Goal: Information Seeking & Learning: Learn about a topic

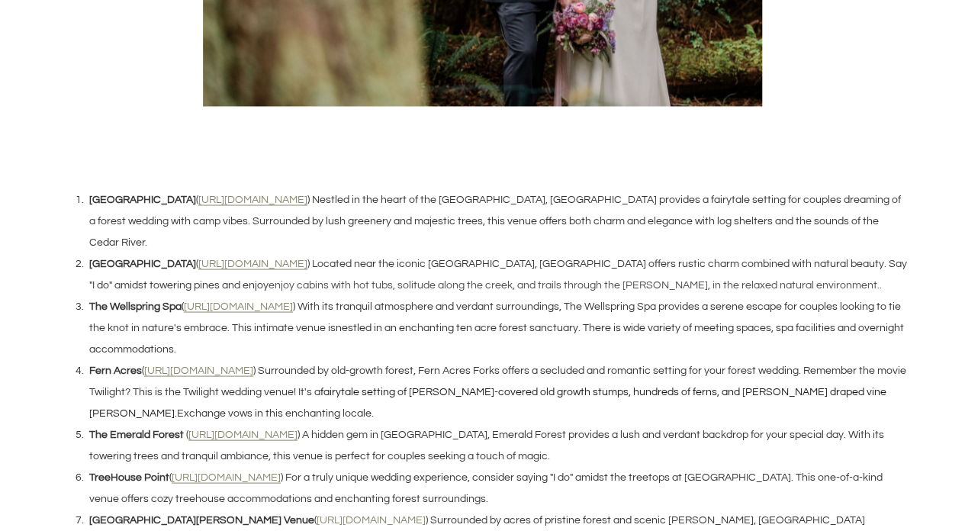
scroll to position [1312, 0]
click at [237, 197] on u "[URL][DOMAIN_NAME]" at bounding box center [252, 198] width 109 height 11
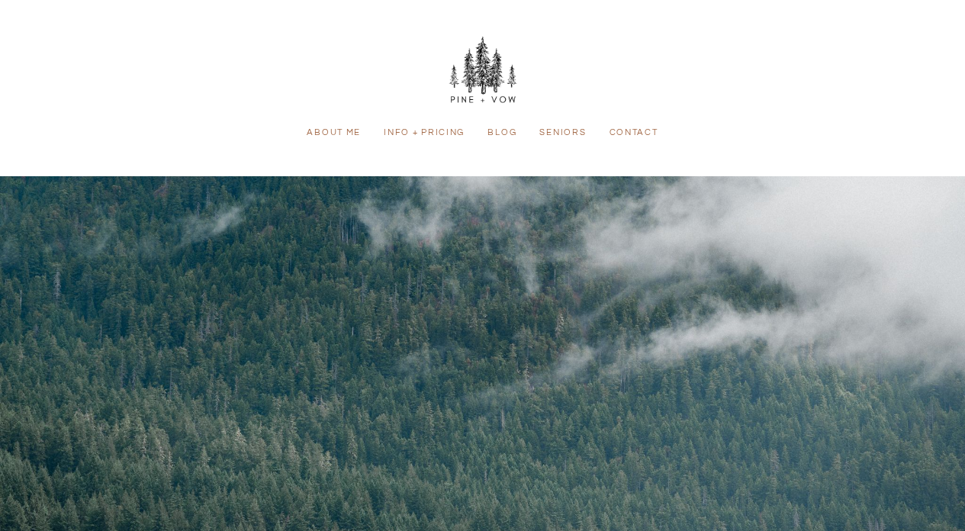
scroll to position [1264, 0]
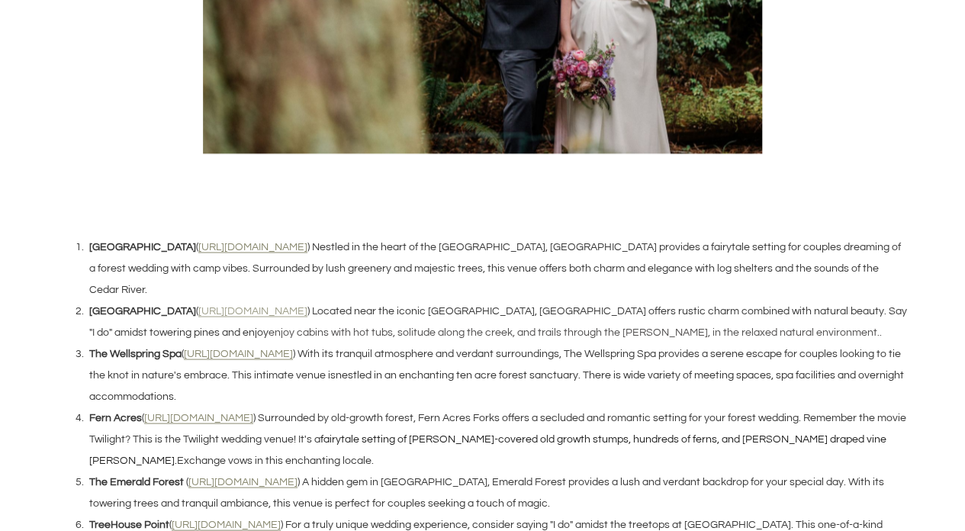
click at [308, 305] on u "[URL][DOMAIN_NAME]" at bounding box center [252, 310] width 109 height 11
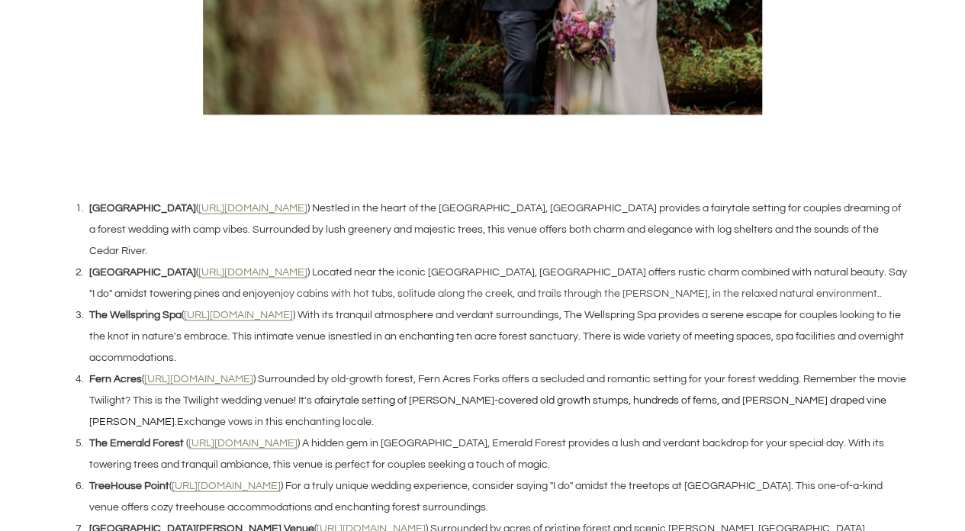
scroll to position [1312, 0]
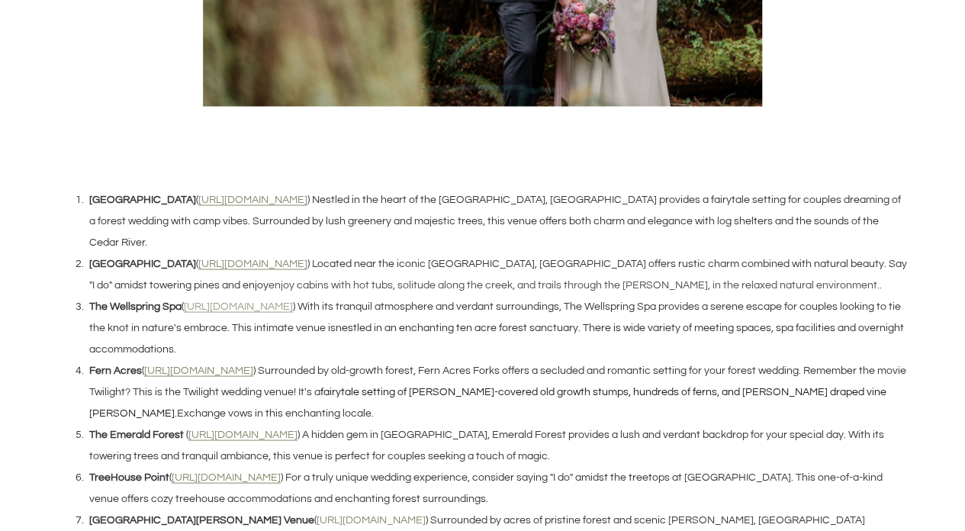
click at [240, 301] on u "[URL][DOMAIN_NAME]" at bounding box center [238, 306] width 109 height 11
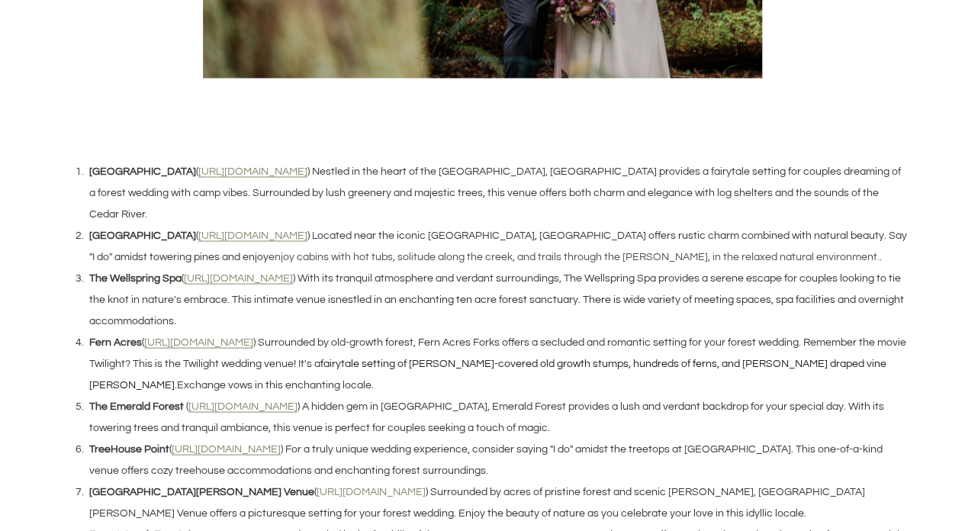
scroll to position [1341, 0]
click at [246, 336] on u "[URL][DOMAIN_NAME]" at bounding box center [198, 341] width 109 height 11
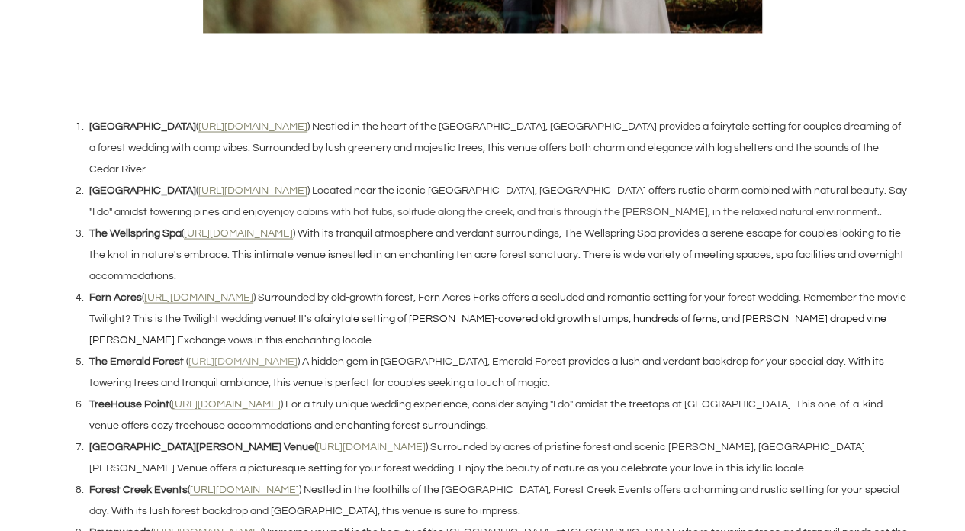
click at [279, 356] on u "[URL][DOMAIN_NAME]" at bounding box center [242, 361] width 109 height 11
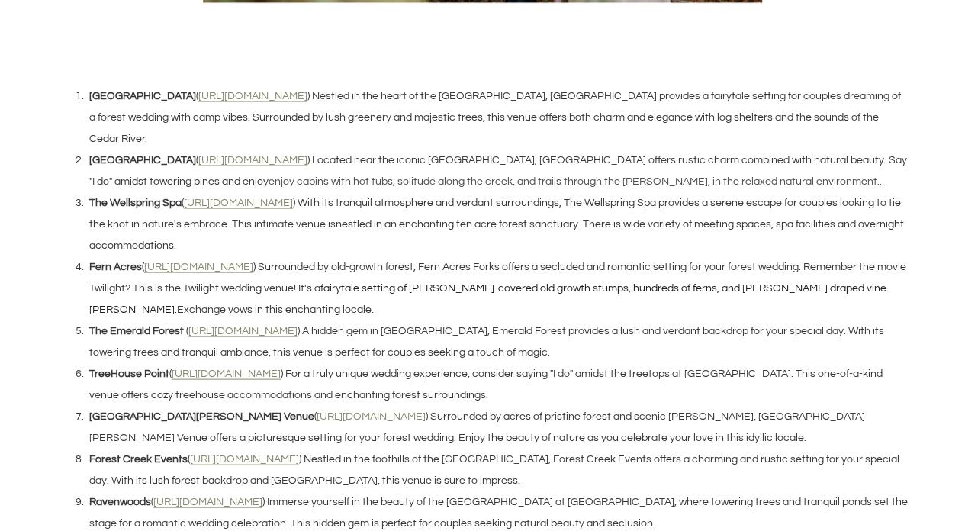
scroll to position [1416, 0]
click at [270, 453] on u "[URL][DOMAIN_NAME]" at bounding box center [244, 458] width 109 height 11
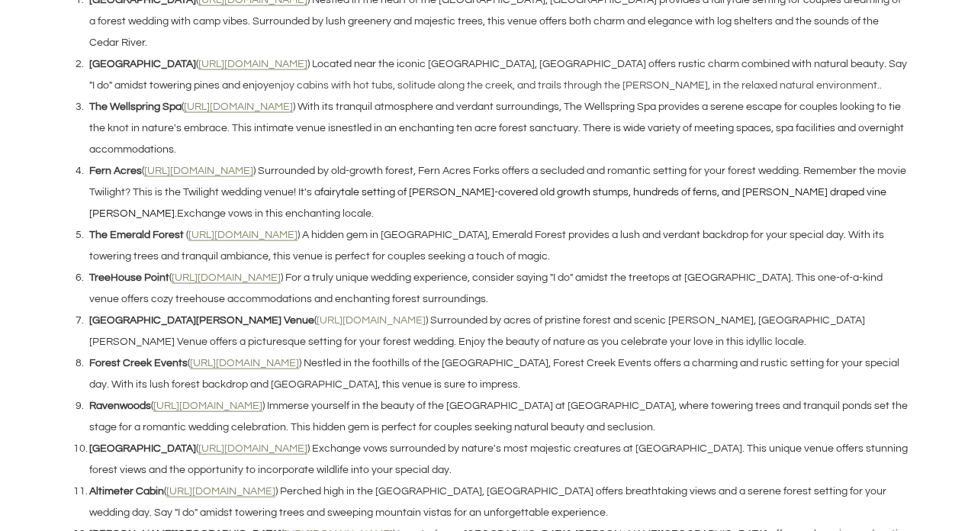
scroll to position [1512, 0]
click at [205, 400] on u "[URL][DOMAIN_NAME]" at bounding box center [207, 405] width 109 height 11
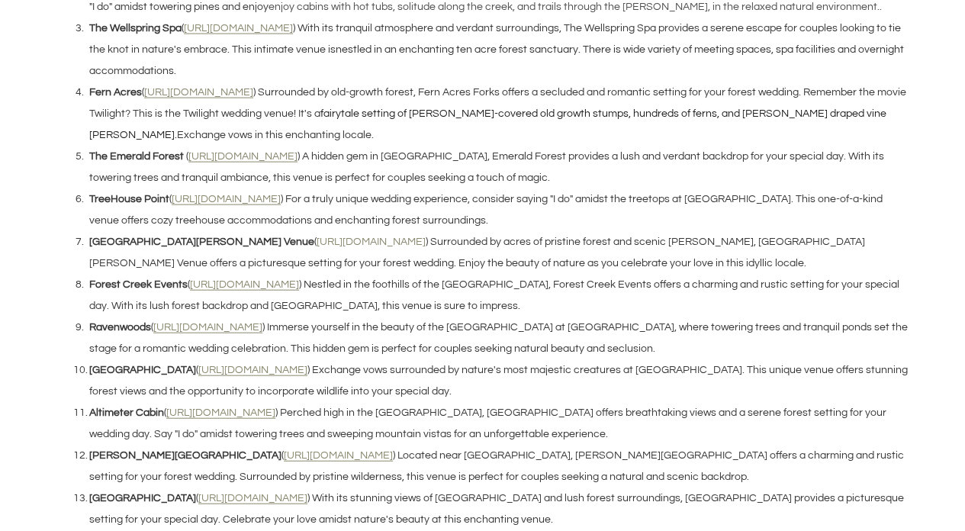
scroll to position [1590, 0]
click at [243, 364] on u "[URL][DOMAIN_NAME]" at bounding box center [252, 369] width 109 height 11
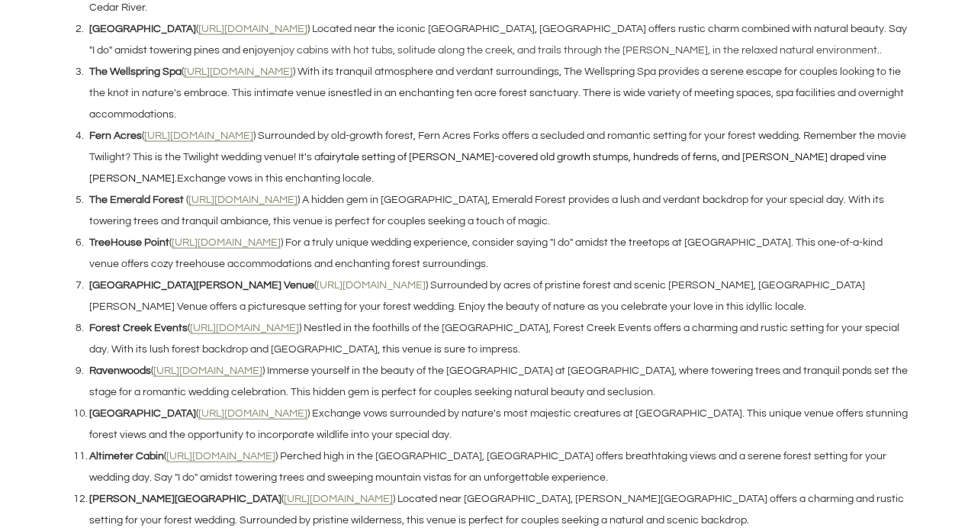
scroll to position [1590, 0]
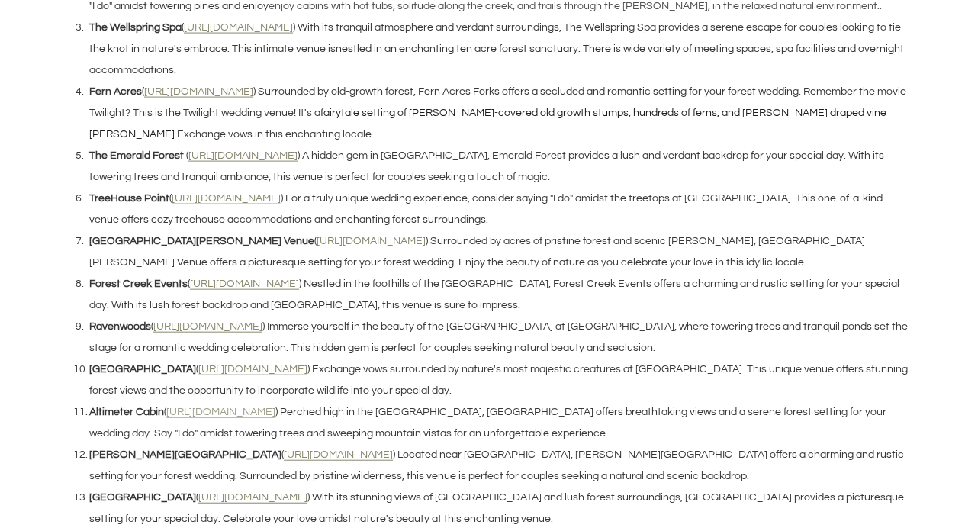
click at [262, 407] on u "[URL][DOMAIN_NAME]" at bounding box center [220, 412] width 109 height 11
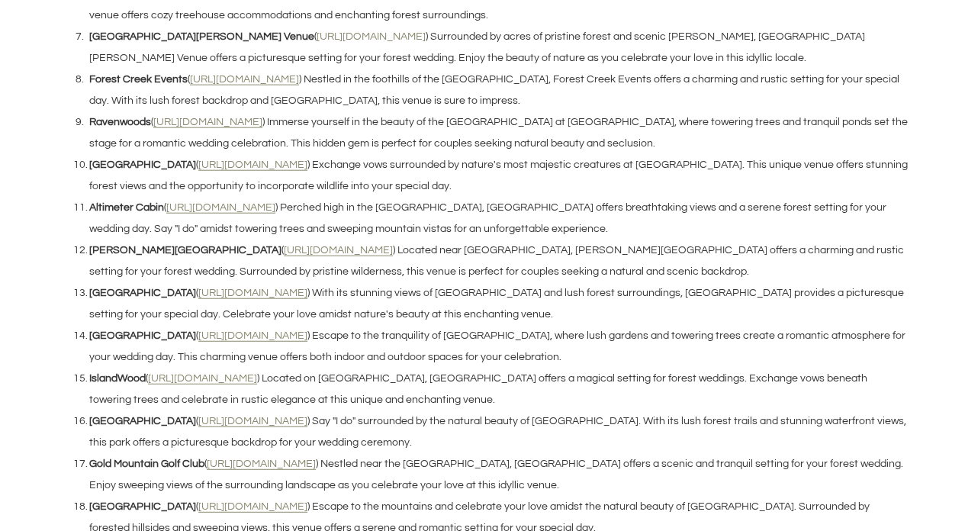
scroll to position [1799, 0]
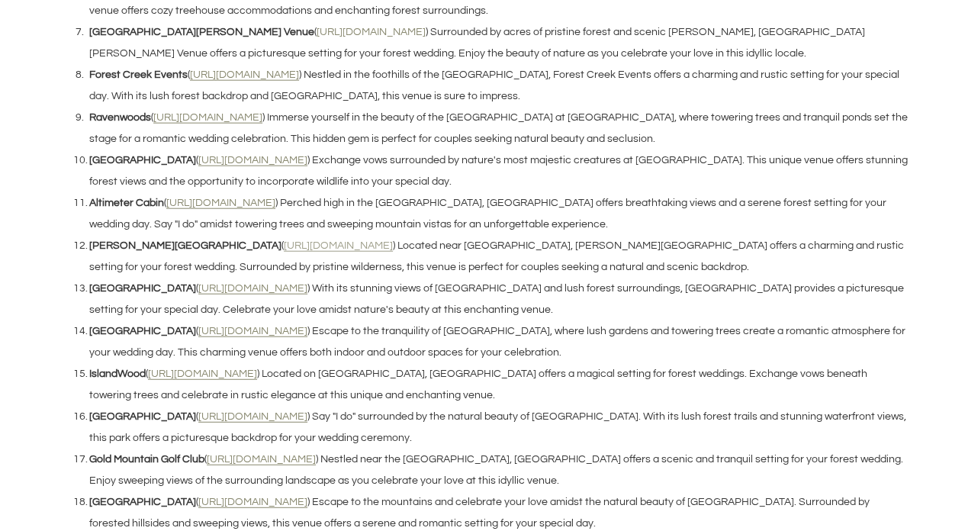
click at [284, 240] on u "[URL][DOMAIN_NAME]" at bounding box center [338, 245] width 109 height 11
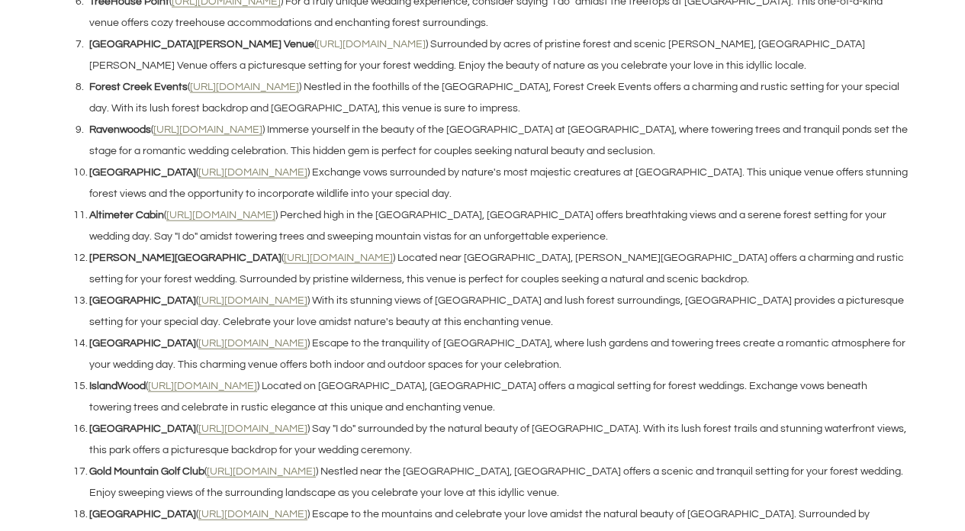
scroll to position [1789, 0]
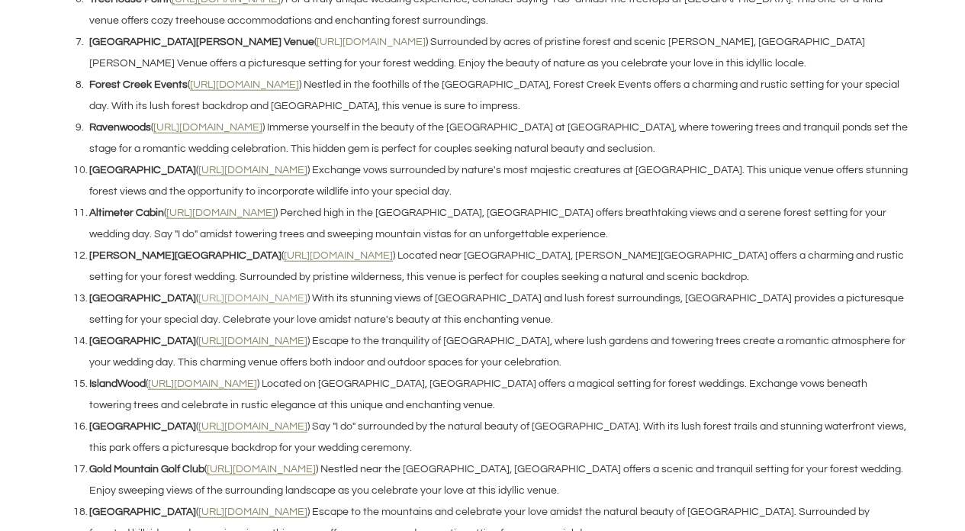
click at [282, 293] on u "[URL][DOMAIN_NAME]" at bounding box center [252, 298] width 109 height 11
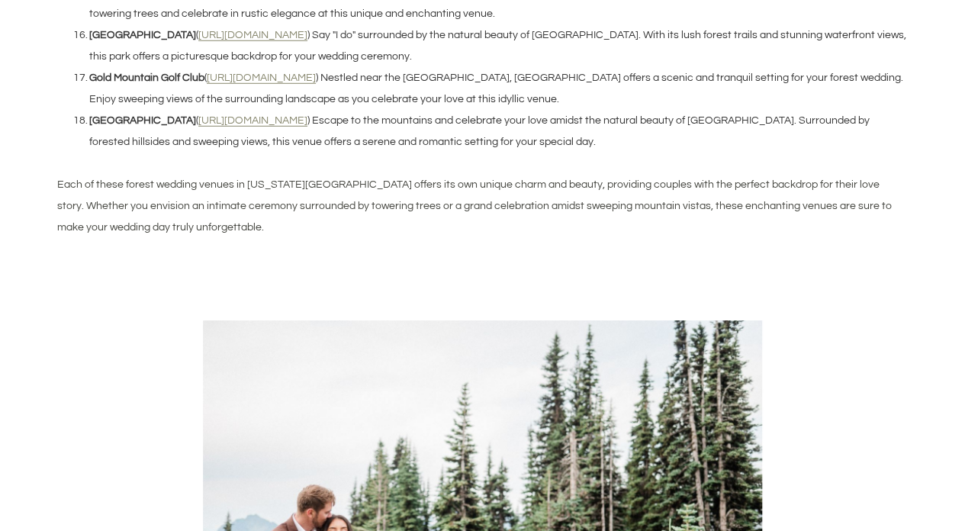
scroll to position [1905, 0]
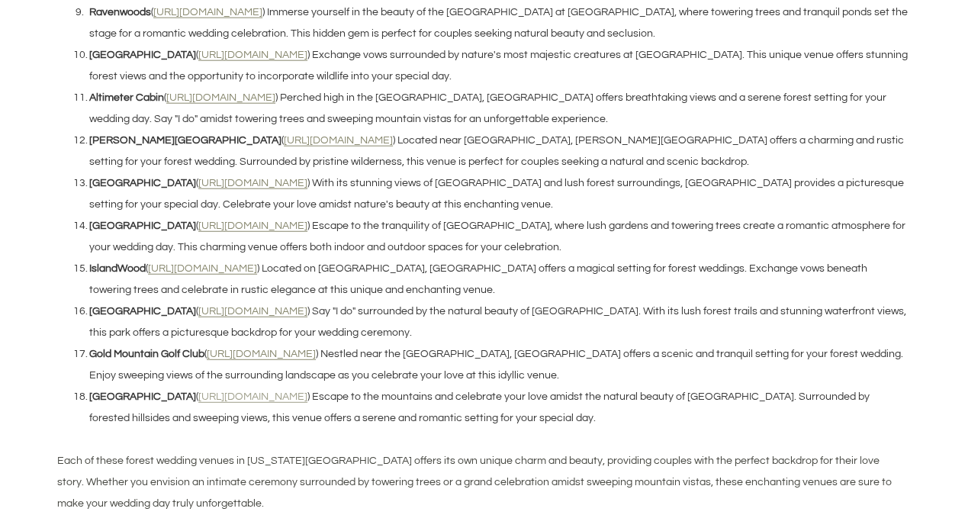
click at [246, 391] on u "[URL][DOMAIN_NAME]" at bounding box center [252, 396] width 109 height 11
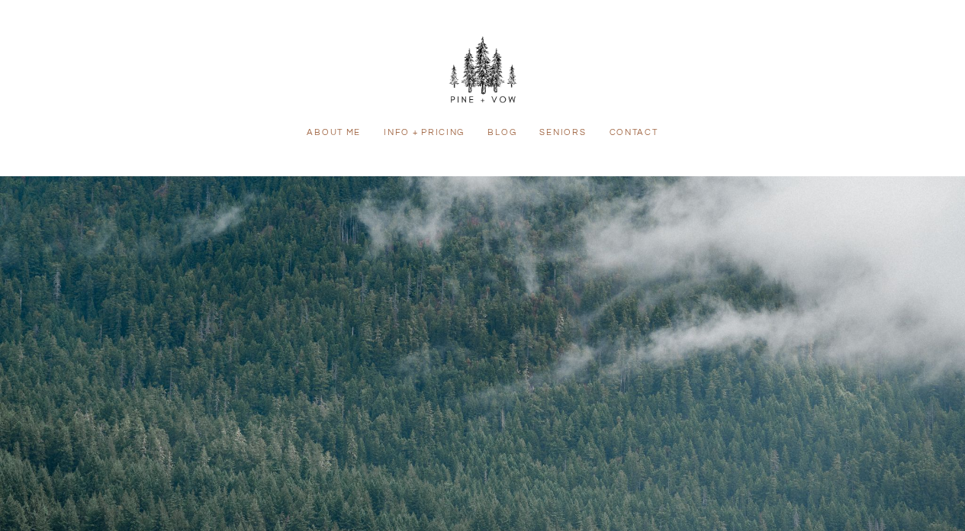
scroll to position [1900, 0]
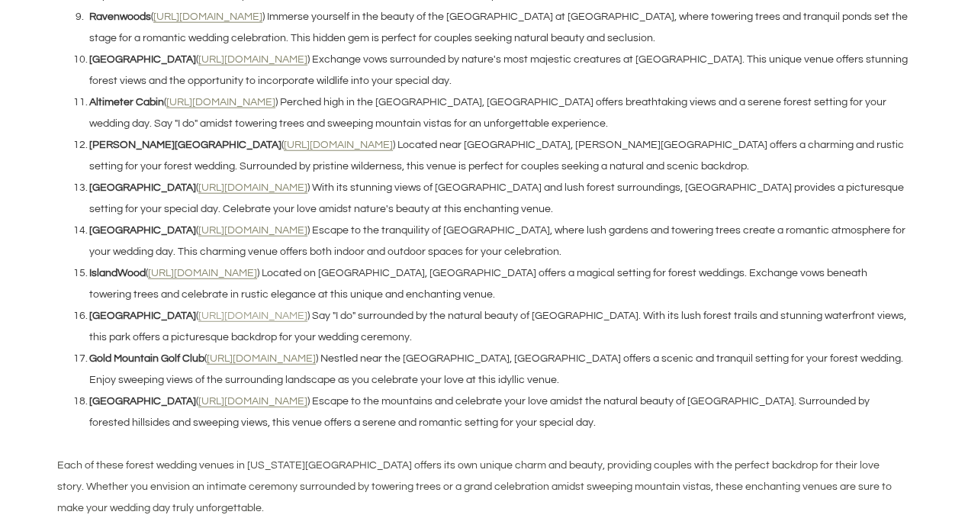
click at [256, 311] on u "[URL][DOMAIN_NAME]" at bounding box center [252, 316] width 109 height 11
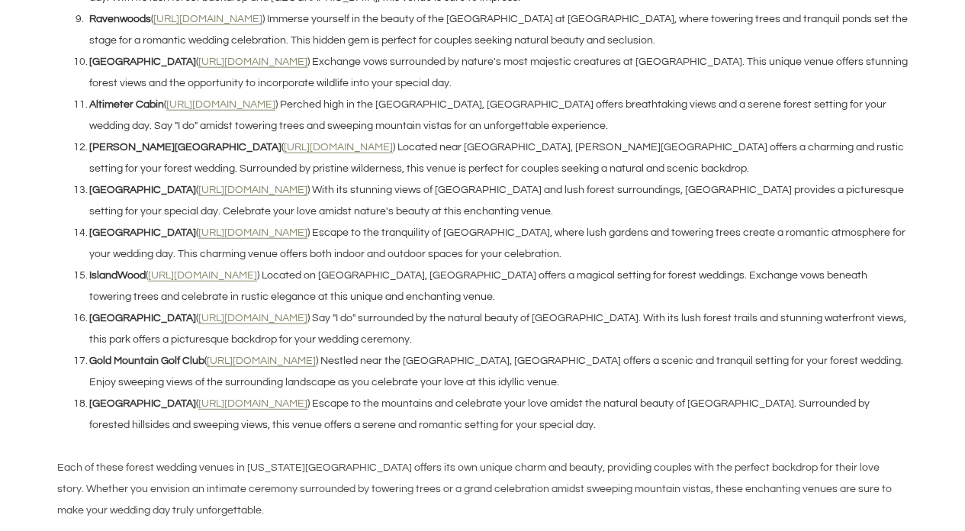
scroll to position [1900, 0]
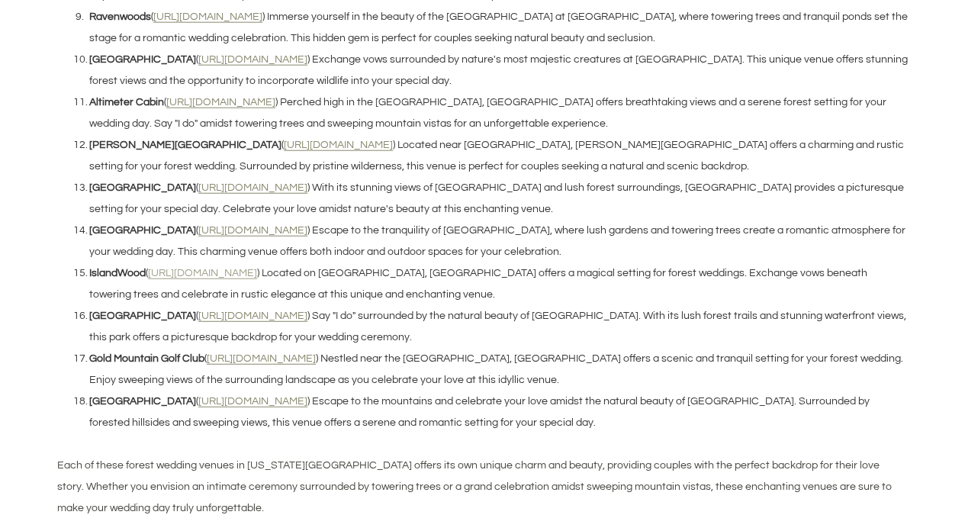
click at [203, 268] on u "[URL][DOMAIN_NAME]" at bounding box center [202, 273] width 109 height 11
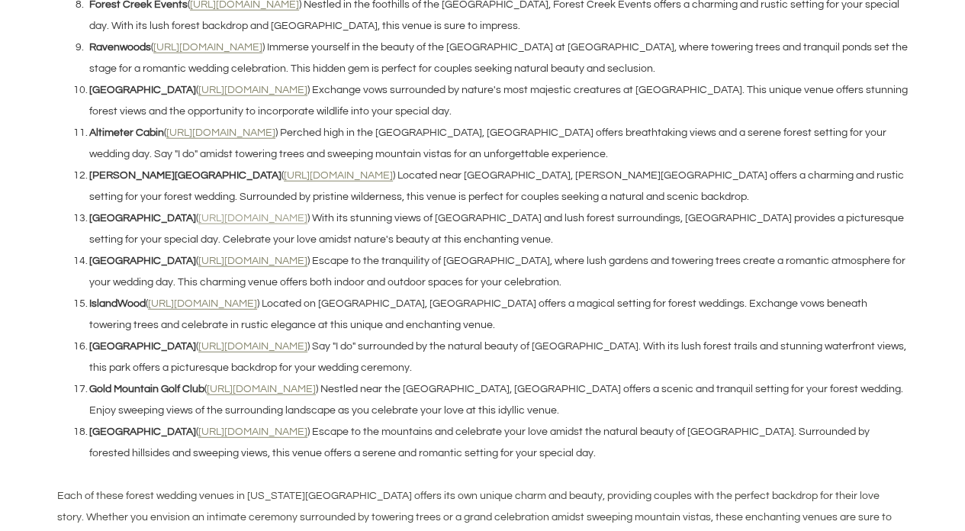
click at [227, 213] on u "[URL][DOMAIN_NAME]" at bounding box center [252, 218] width 109 height 11
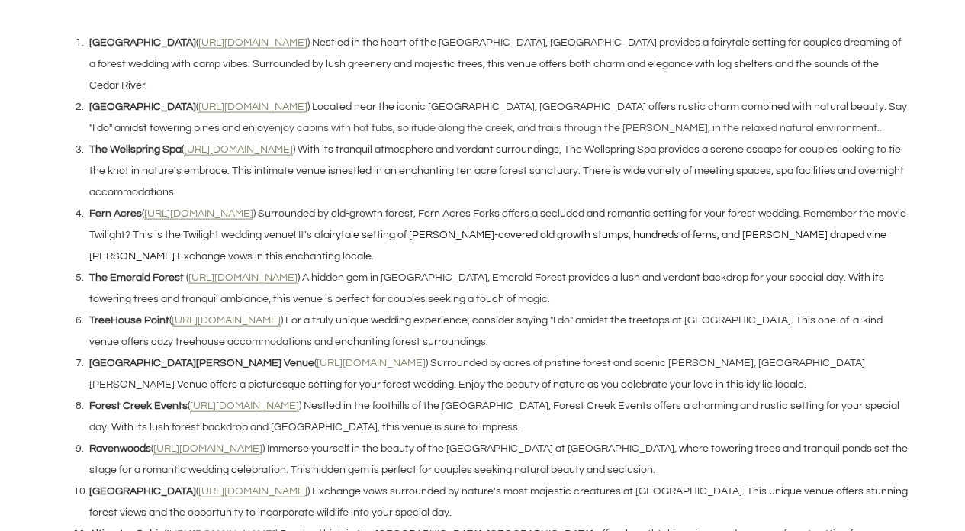
scroll to position [1467, 0]
click at [246, 268] on li "The Emerald Forest ( [URL][DOMAIN_NAME] ) A hidden gem in [GEOGRAPHIC_DATA], [G…" at bounding box center [490, 289] width 835 height 43
click at [246, 273] on u "[URL][DOMAIN_NAME]" at bounding box center [242, 278] width 109 height 11
